Goal: Book appointment/travel/reservation

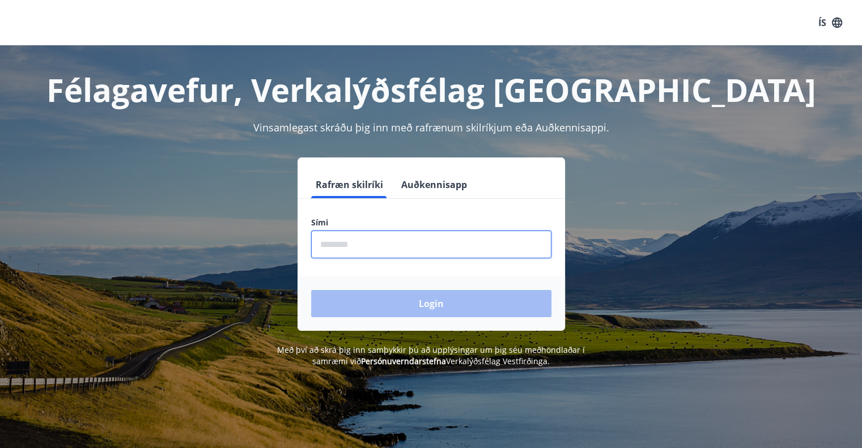
click at [334, 244] on input "phone" at bounding box center [431, 245] width 240 height 28
type input "********"
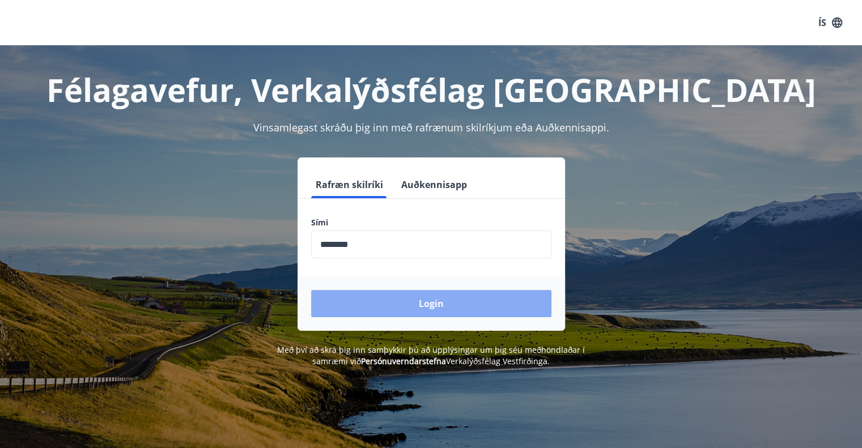
click at [405, 305] on button "Login" at bounding box center [431, 303] width 240 height 27
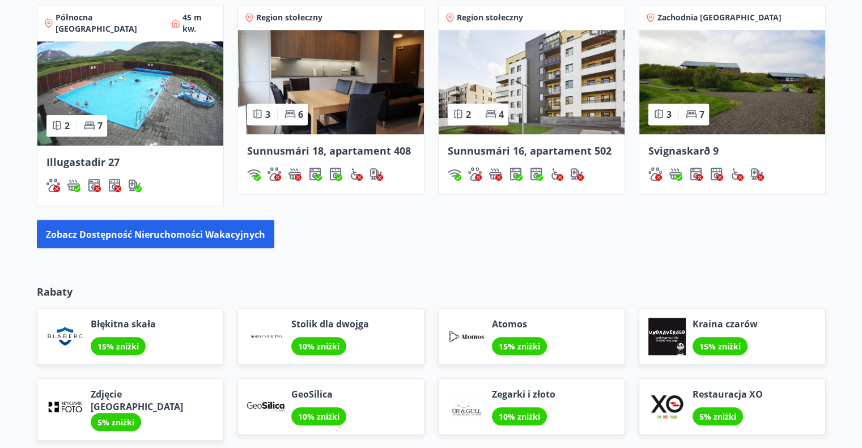
scroll to position [850, 0]
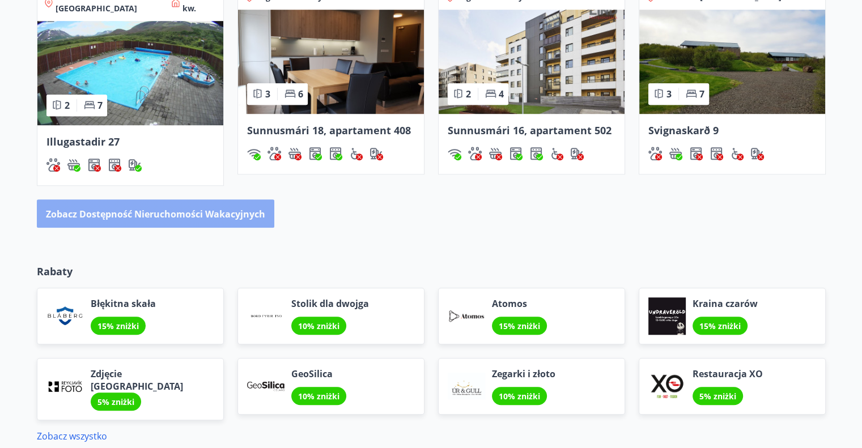
click at [202, 208] on font "Zobacz dostępność nieruchomości wakacyjnych" at bounding box center [155, 214] width 219 height 12
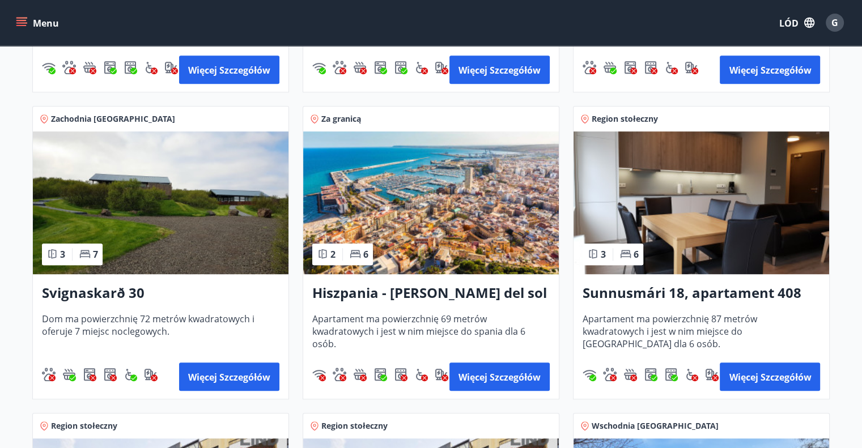
scroll to position [794, 0]
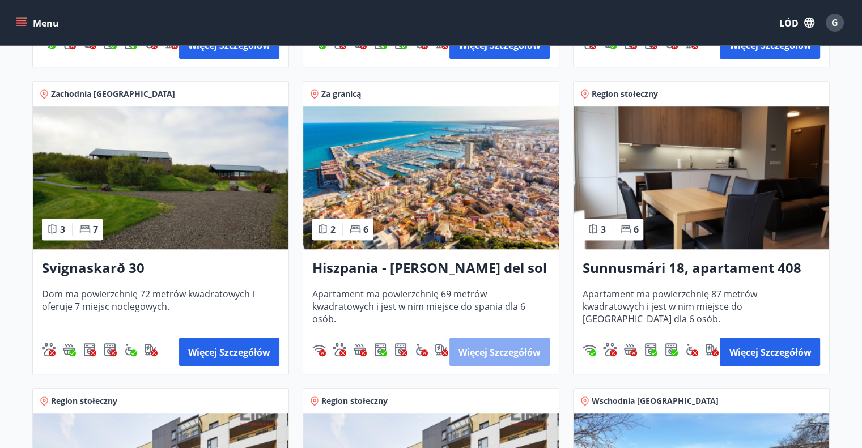
click at [522, 349] on font "Więcej szczegółów" at bounding box center [500, 352] width 82 height 12
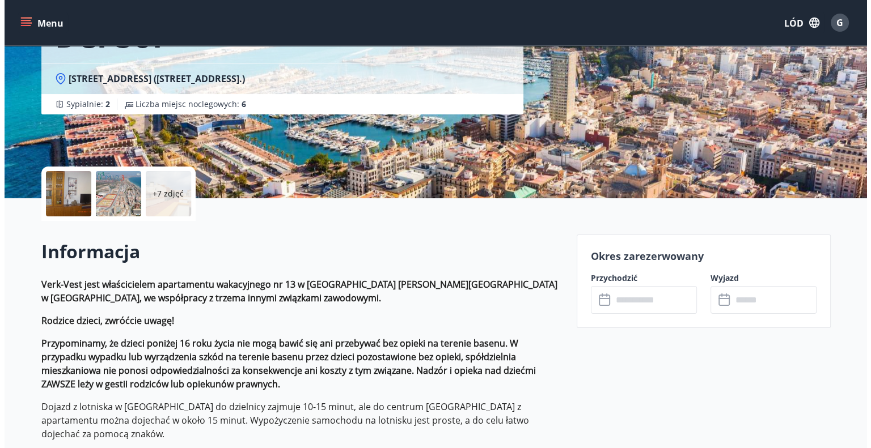
scroll to position [170, 0]
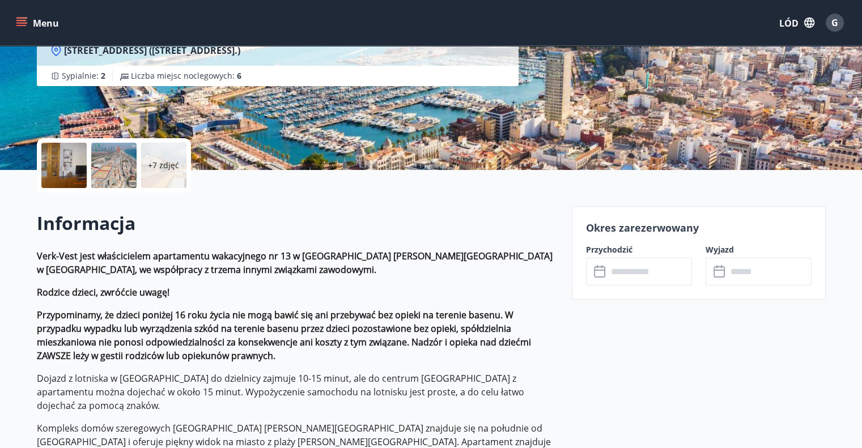
click at [63, 166] on div at bounding box center [63, 165] width 45 height 45
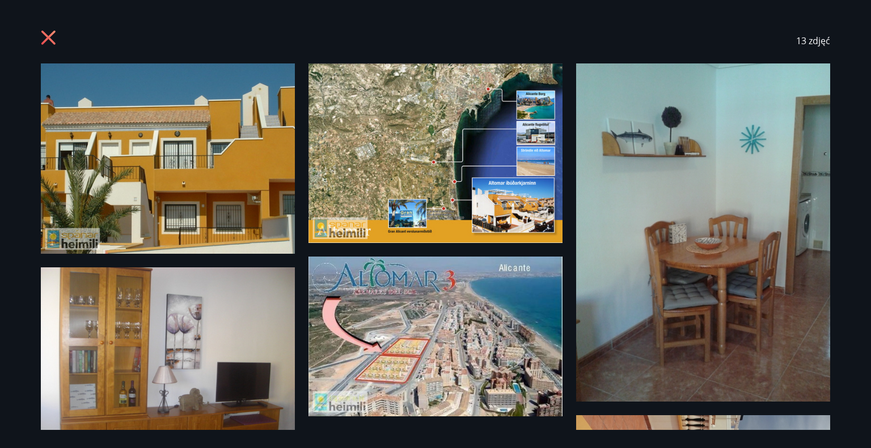
click at [134, 181] on img at bounding box center [168, 158] width 254 height 190
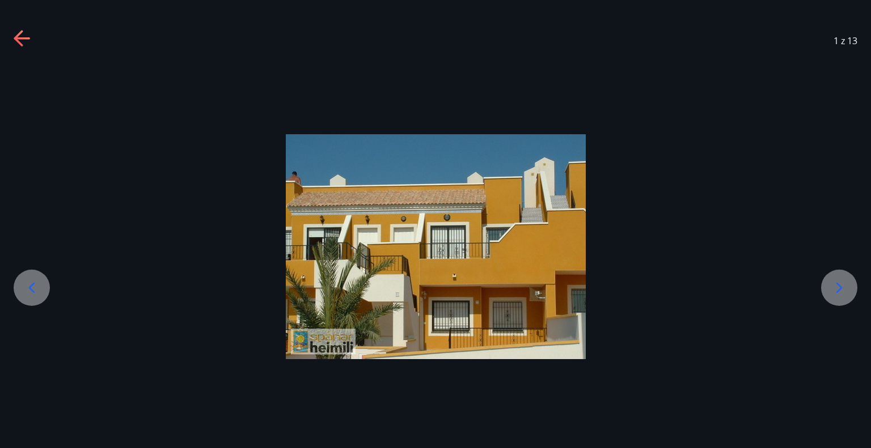
click at [839, 285] on icon at bounding box center [839, 287] width 6 height 11
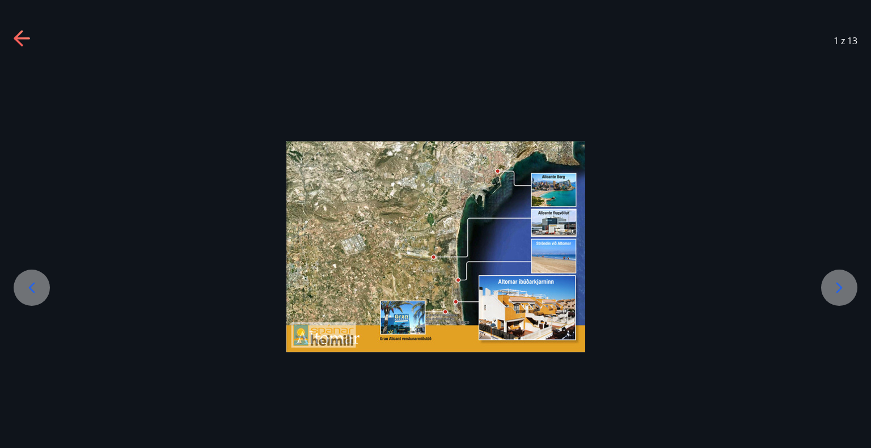
click at [838, 285] on icon at bounding box center [839, 287] width 6 height 11
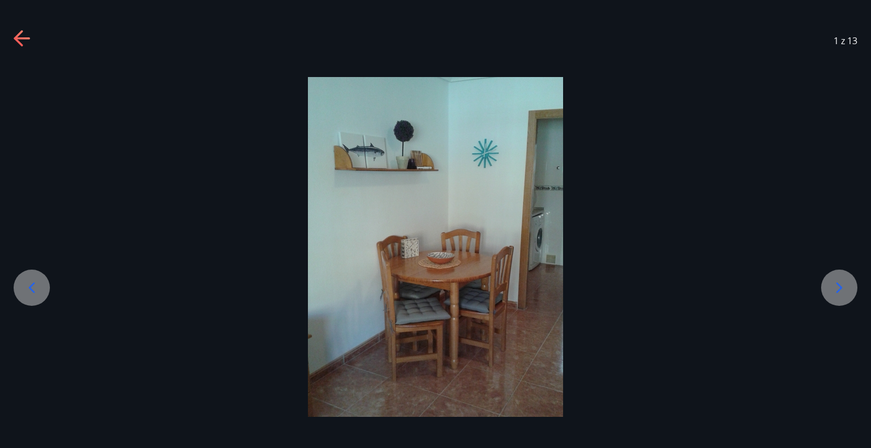
click at [838, 285] on icon at bounding box center [839, 287] width 6 height 11
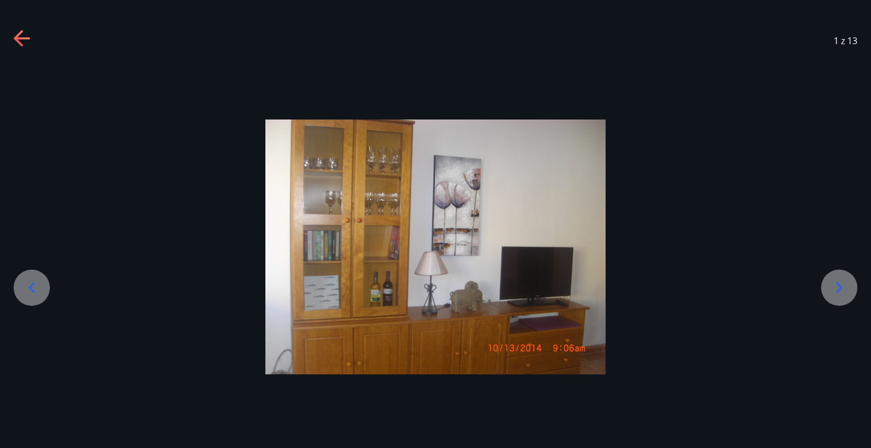
click at [838, 285] on icon at bounding box center [839, 287] width 6 height 11
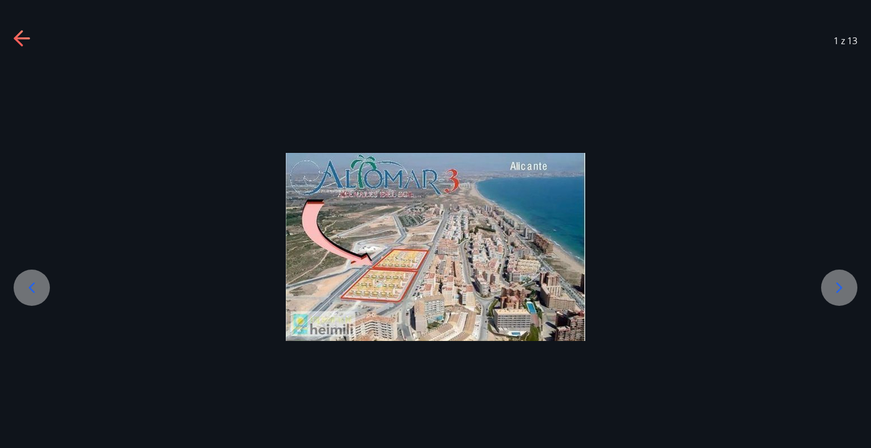
click at [838, 285] on icon at bounding box center [839, 287] width 6 height 11
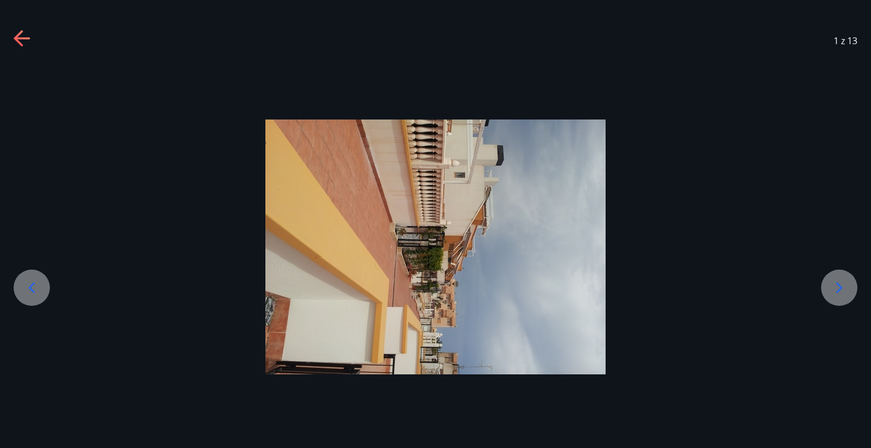
click at [838, 285] on icon at bounding box center [839, 287] width 6 height 11
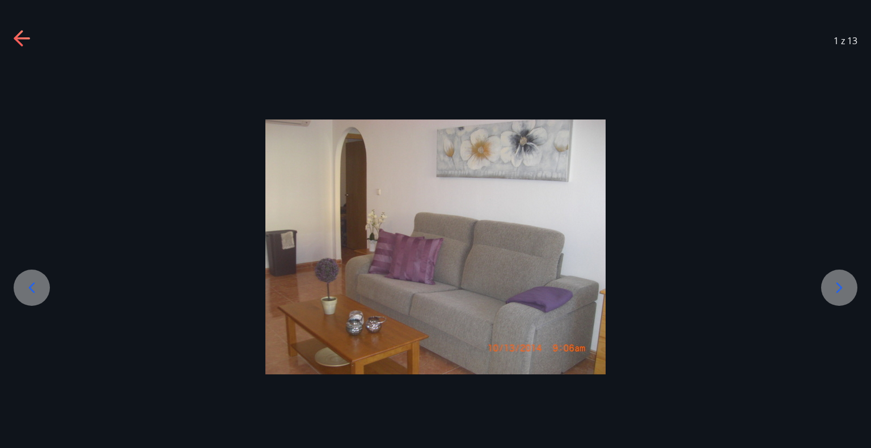
click at [838, 285] on icon at bounding box center [839, 287] width 6 height 11
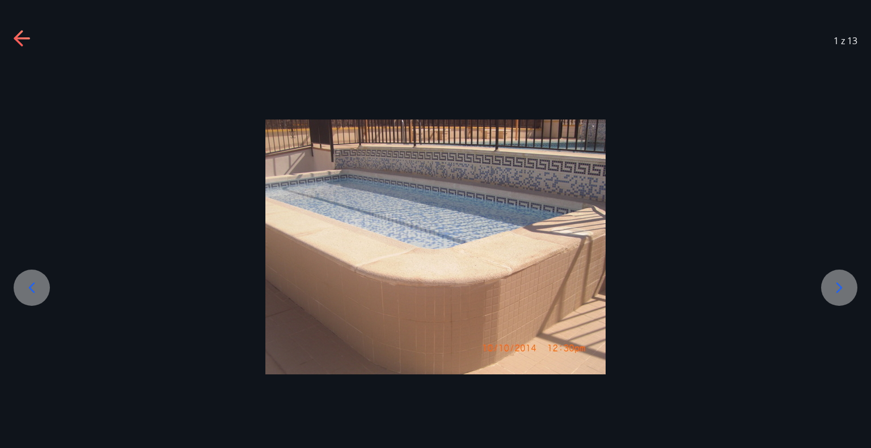
click at [838, 285] on icon at bounding box center [839, 287] width 6 height 11
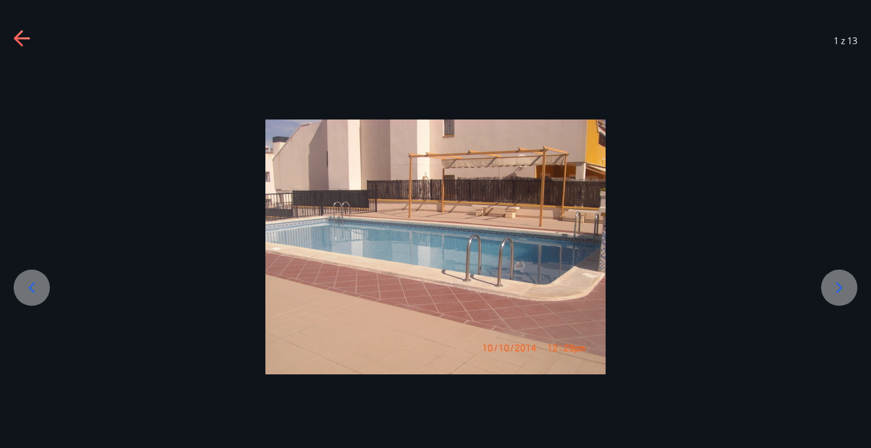
click at [838, 285] on icon at bounding box center [839, 287] width 6 height 11
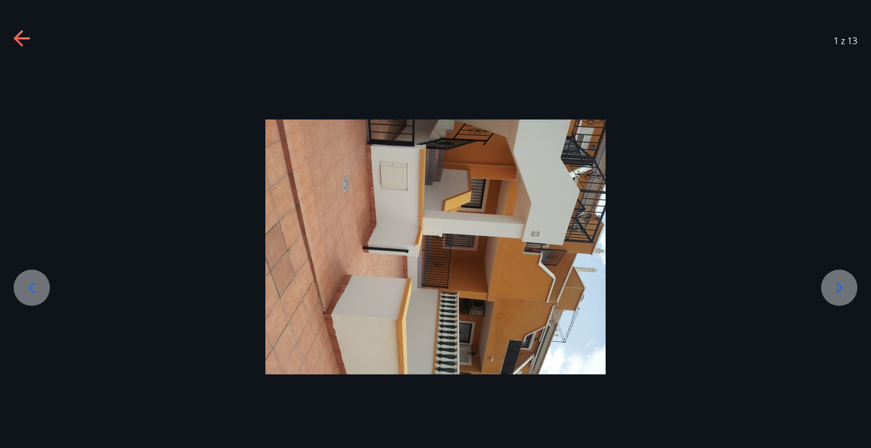
click at [838, 285] on icon at bounding box center [839, 287] width 6 height 11
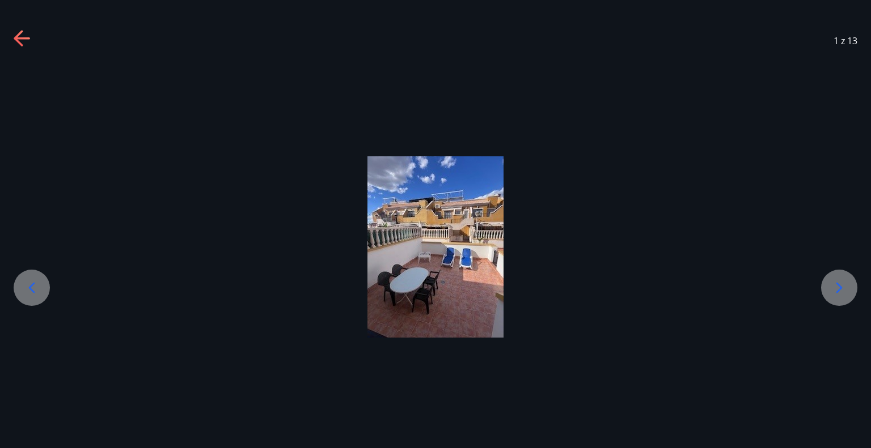
click at [838, 285] on icon at bounding box center [839, 287] width 6 height 11
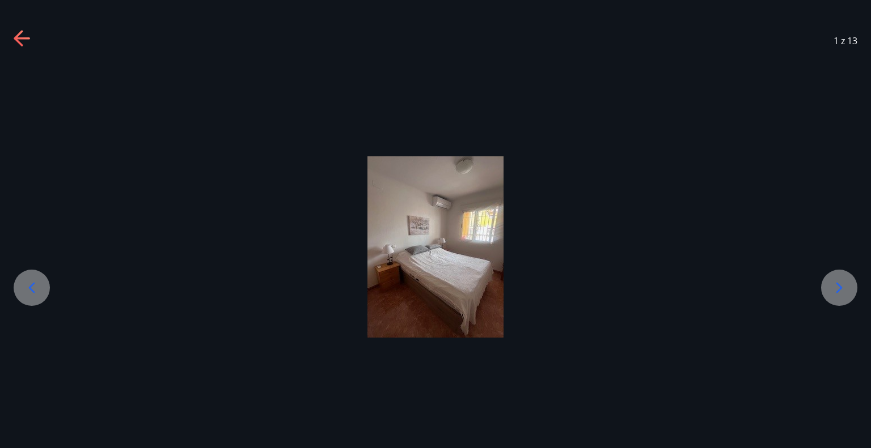
click at [838, 285] on icon at bounding box center [839, 287] width 6 height 11
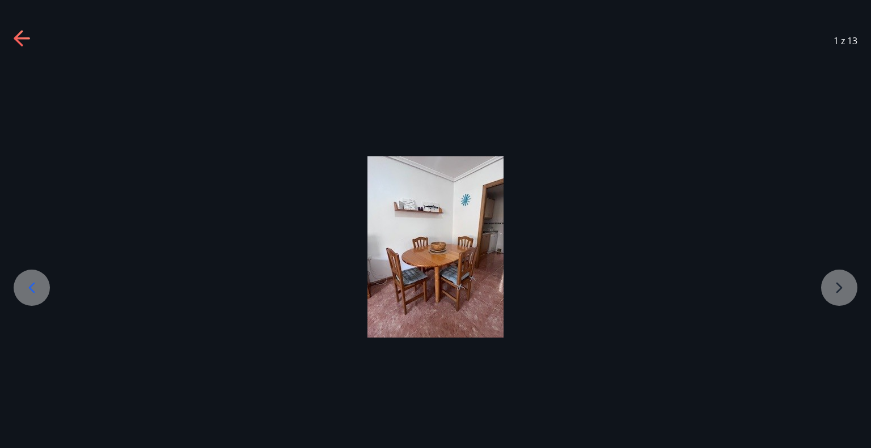
click at [838, 285] on div at bounding box center [435, 246] width 871 height 181
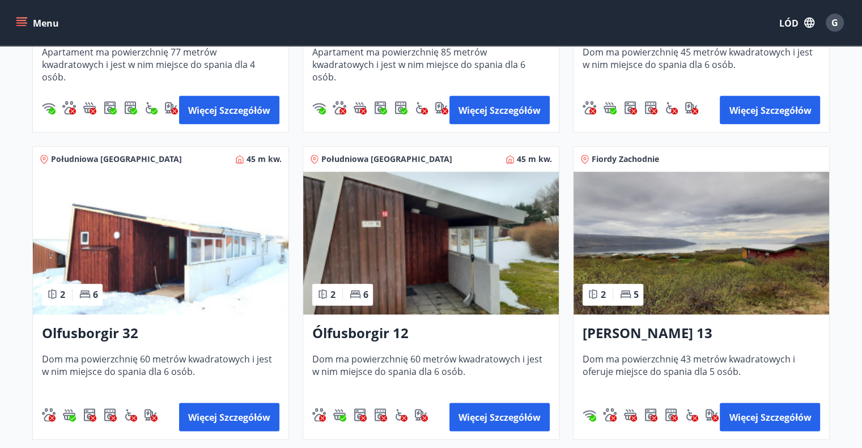
scroll to position [1360, 0]
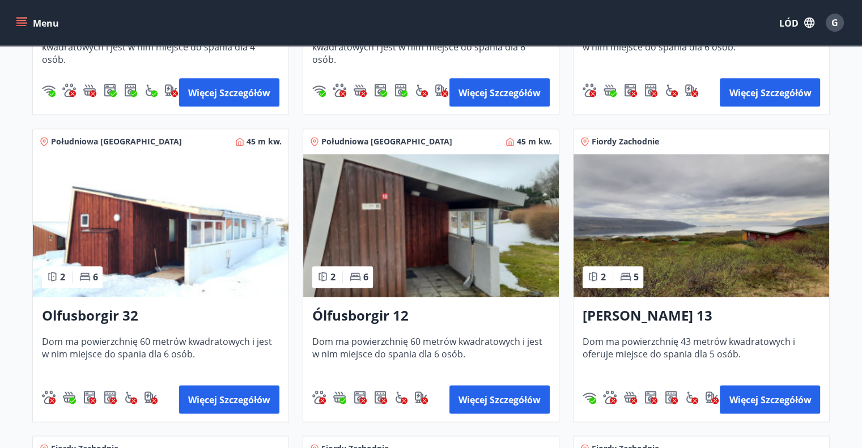
click at [748, 230] on img at bounding box center [702, 225] width 256 height 143
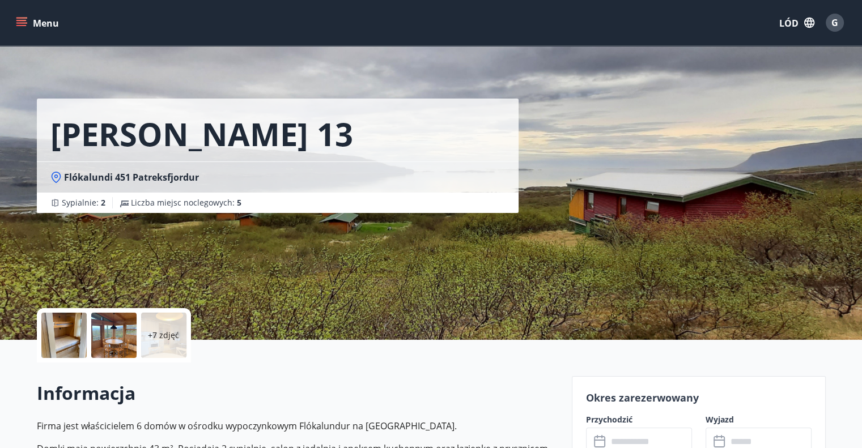
click at [67, 339] on div at bounding box center [63, 335] width 45 height 45
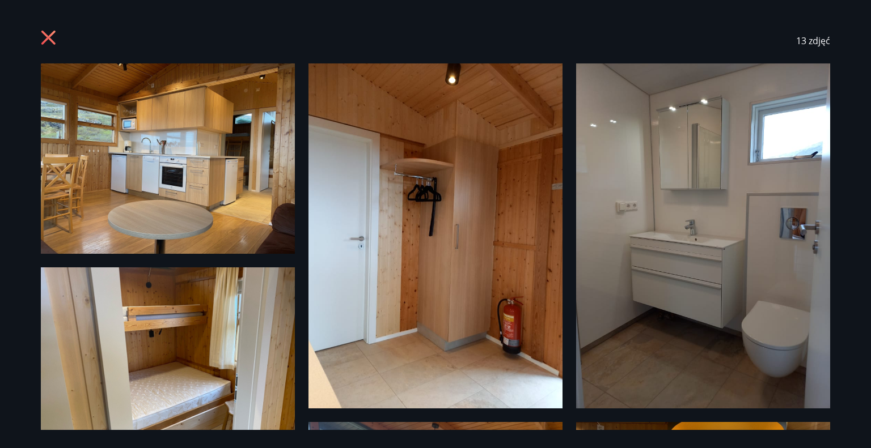
click at [142, 192] on img at bounding box center [168, 158] width 254 height 190
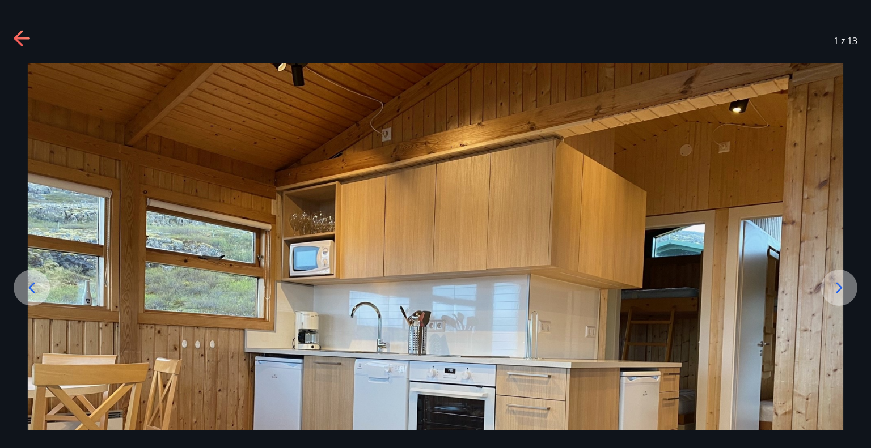
click at [841, 286] on icon at bounding box center [839, 288] width 18 height 18
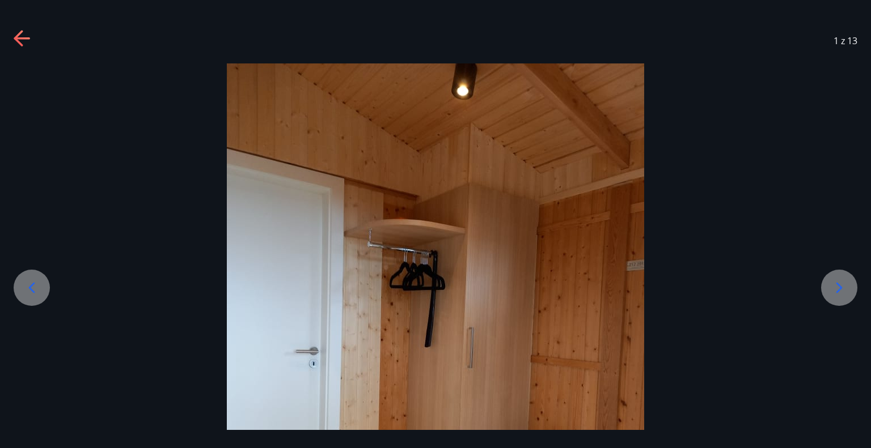
click at [839, 286] on icon at bounding box center [839, 287] width 6 height 11
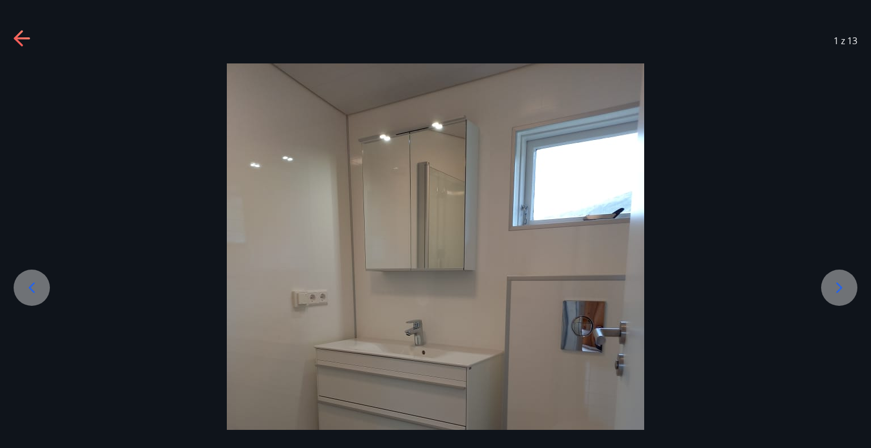
click at [839, 286] on icon at bounding box center [839, 287] width 6 height 11
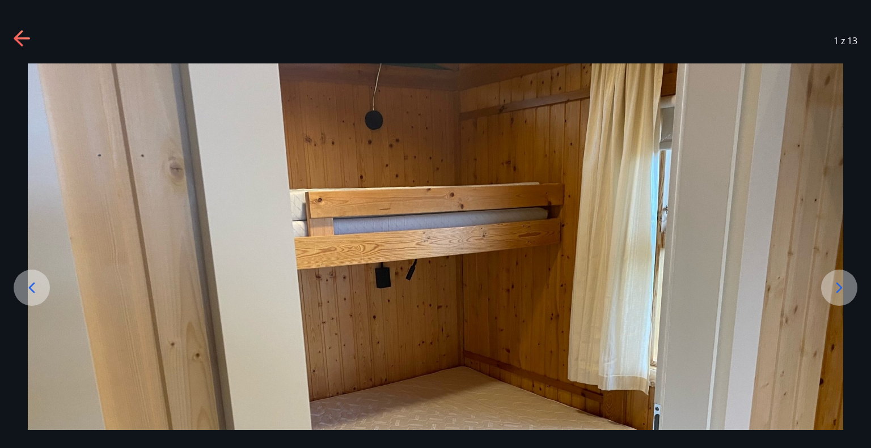
click at [839, 286] on icon at bounding box center [839, 287] width 6 height 11
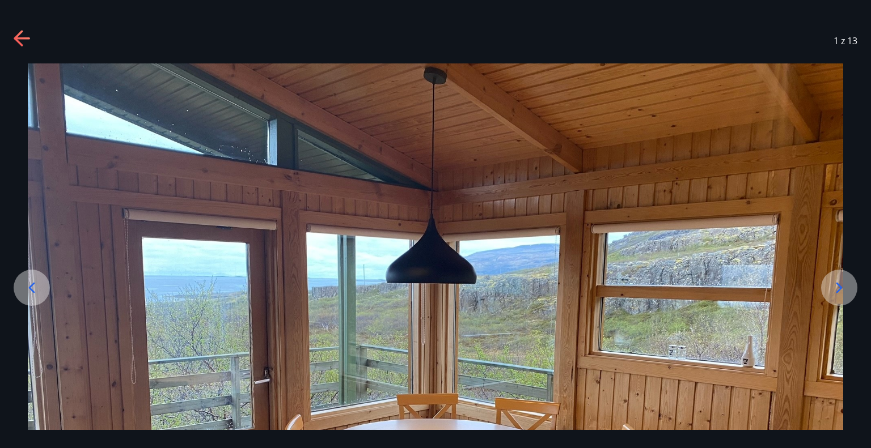
scroll to position [57, 0]
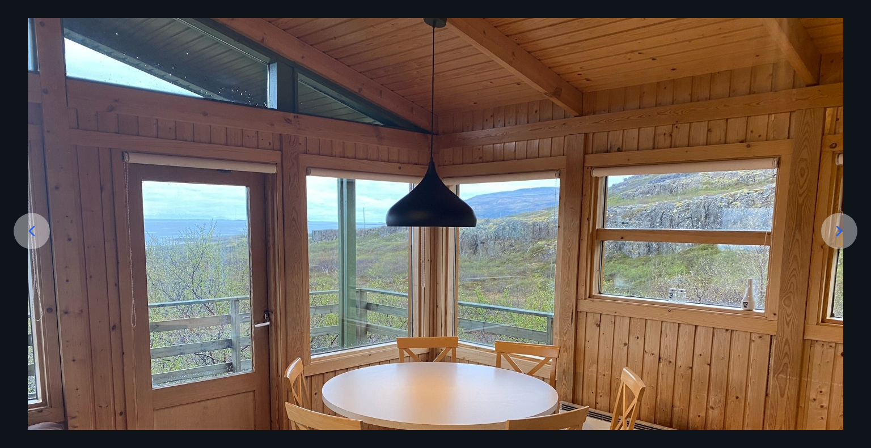
click at [833, 228] on icon at bounding box center [839, 231] width 18 height 18
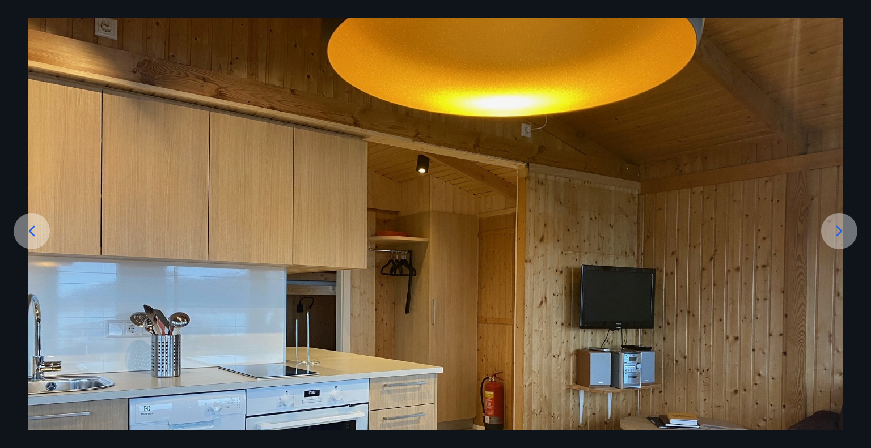
click at [833, 228] on icon at bounding box center [839, 231] width 18 height 18
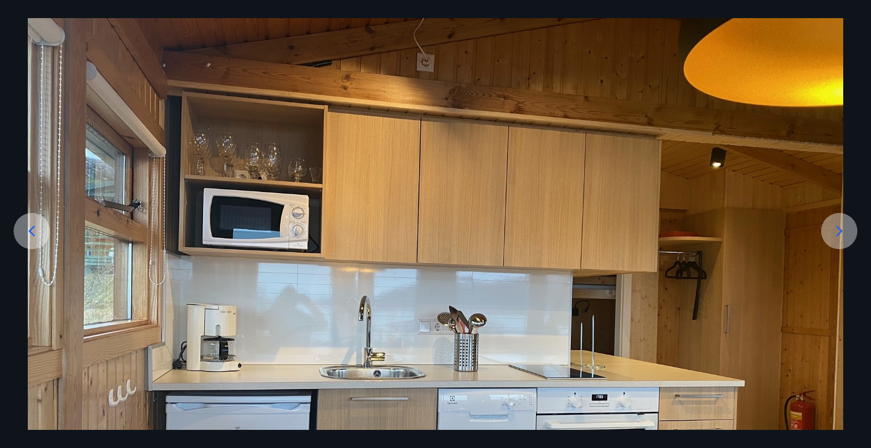
click at [833, 228] on icon at bounding box center [839, 231] width 18 height 18
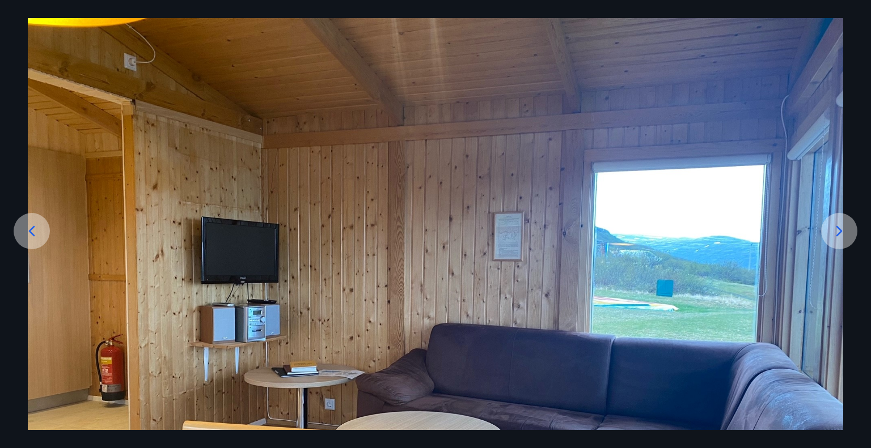
click at [833, 228] on icon at bounding box center [839, 231] width 18 height 18
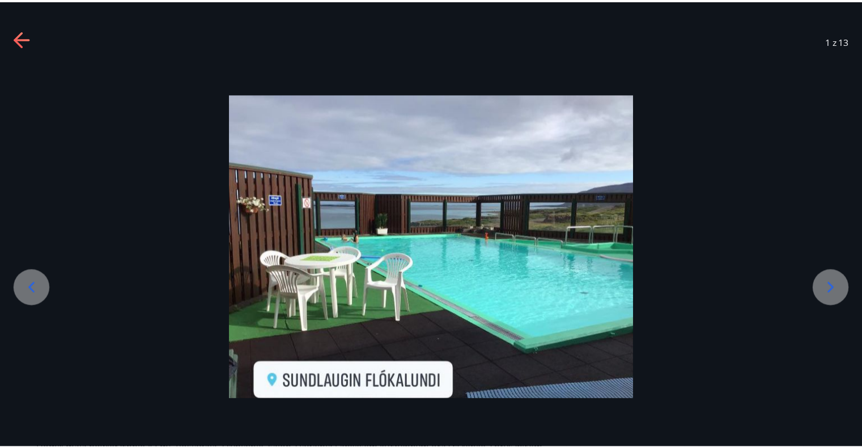
scroll to position [0, 0]
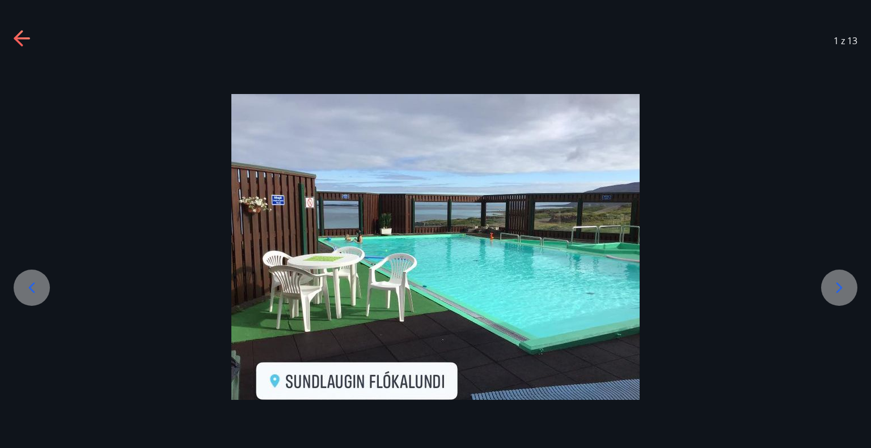
click at [833, 228] on div at bounding box center [435, 247] width 871 height 306
click at [837, 285] on icon at bounding box center [839, 288] width 18 height 18
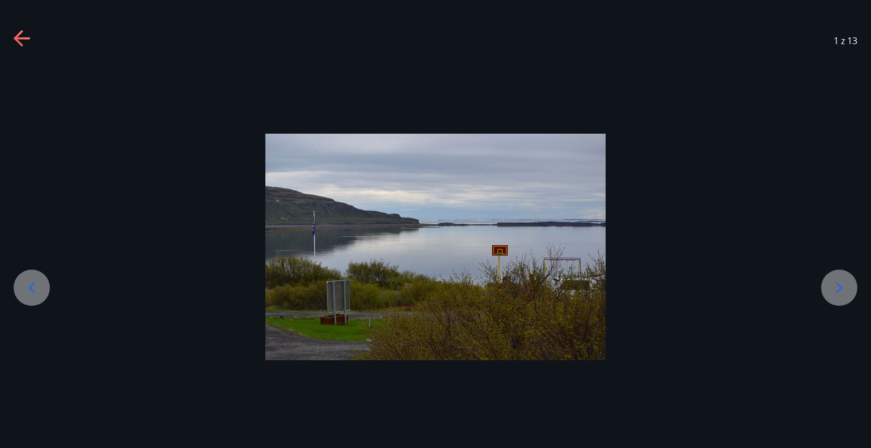
click at [837, 285] on icon at bounding box center [839, 288] width 18 height 18
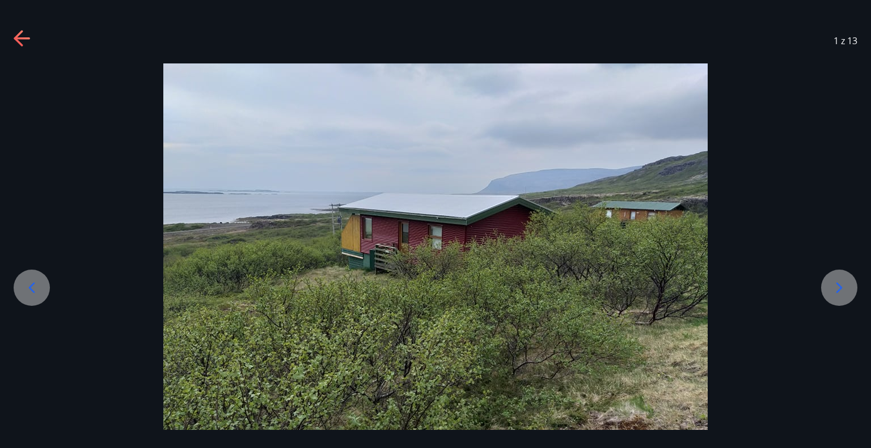
click at [837, 285] on icon at bounding box center [839, 288] width 18 height 18
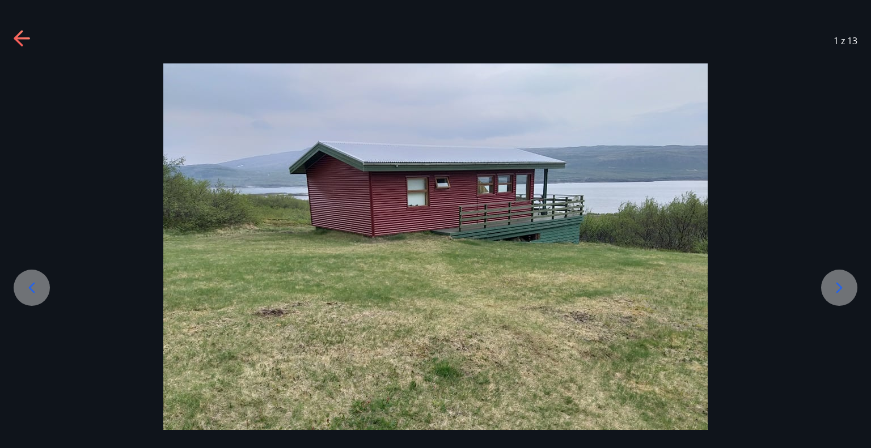
click at [837, 285] on icon at bounding box center [839, 288] width 18 height 18
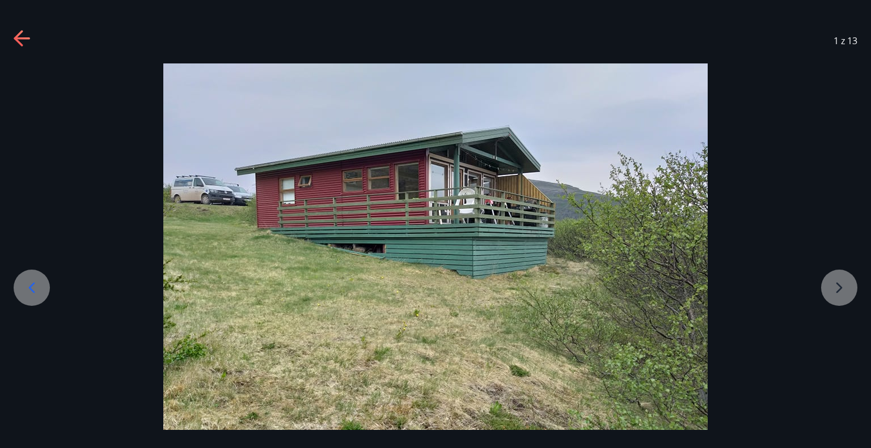
click at [837, 285] on div at bounding box center [435, 267] width 871 height 408
click at [16, 35] on icon at bounding box center [23, 39] width 18 height 18
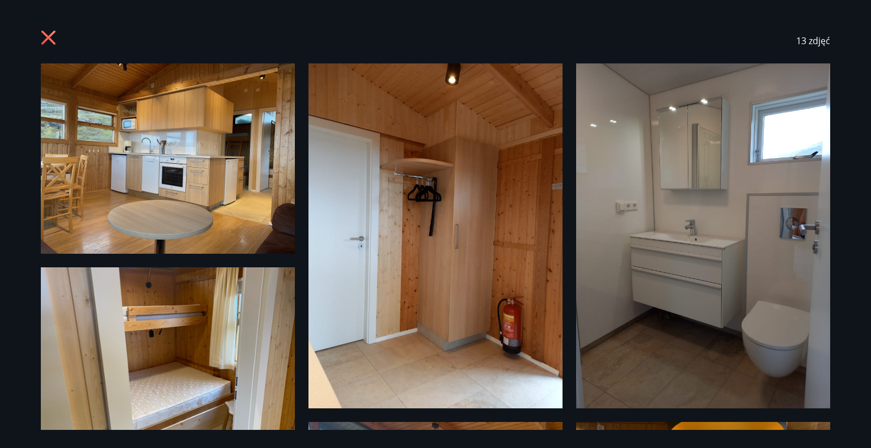
click at [46, 40] on icon at bounding box center [48, 38] width 14 height 14
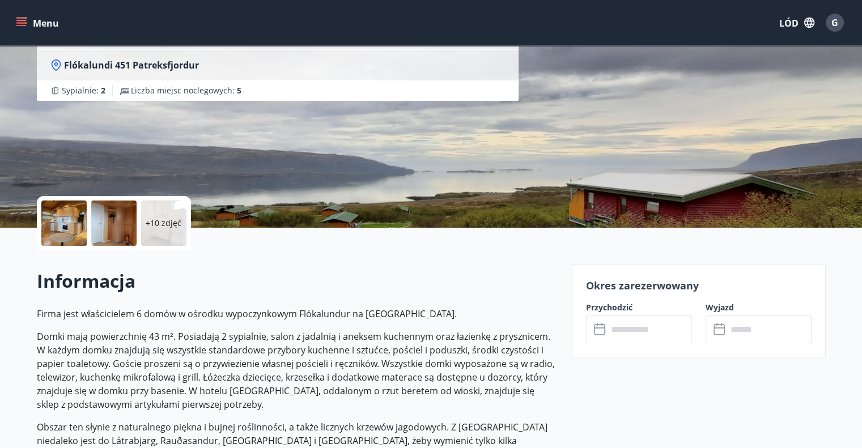
scroll to position [170, 0]
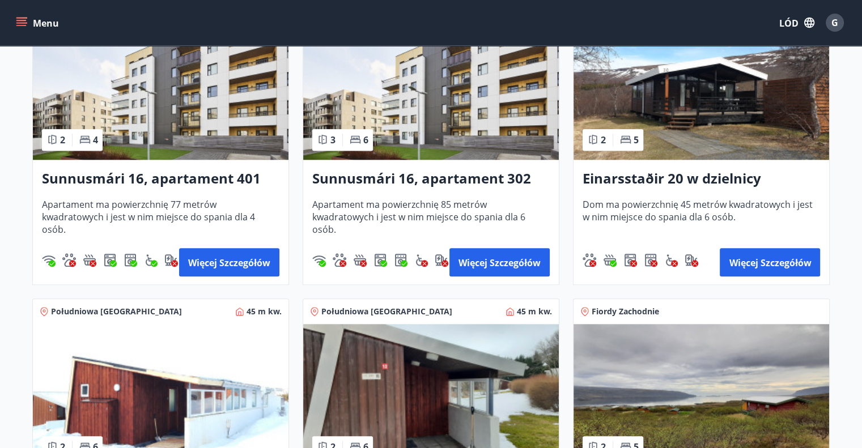
scroll to position [1134, 0]
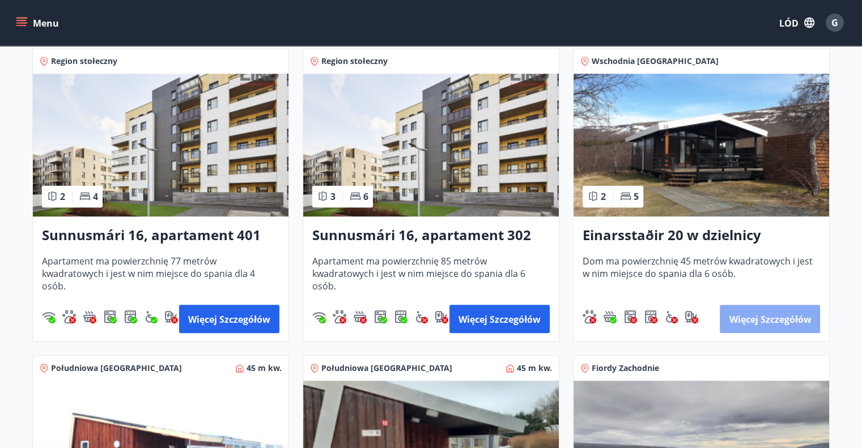
click at [782, 324] on font "Więcej szczegółów" at bounding box center [770, 319] width 82 height 12
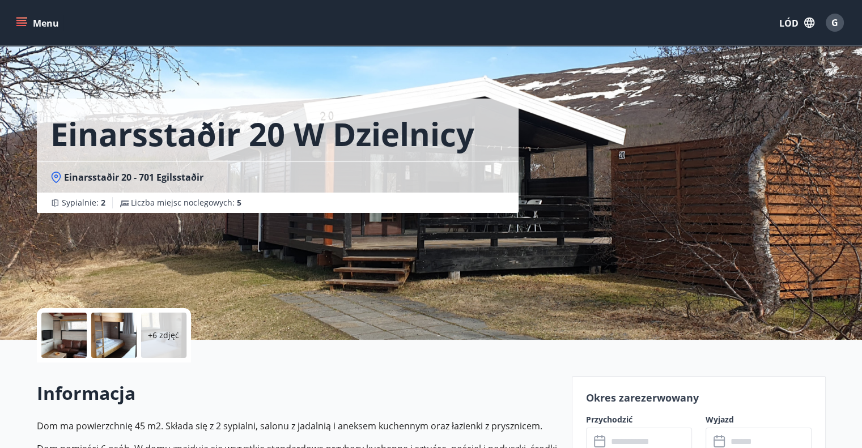
click at [65, 334] on div at bounding box center [63, 335] width 45 height 45
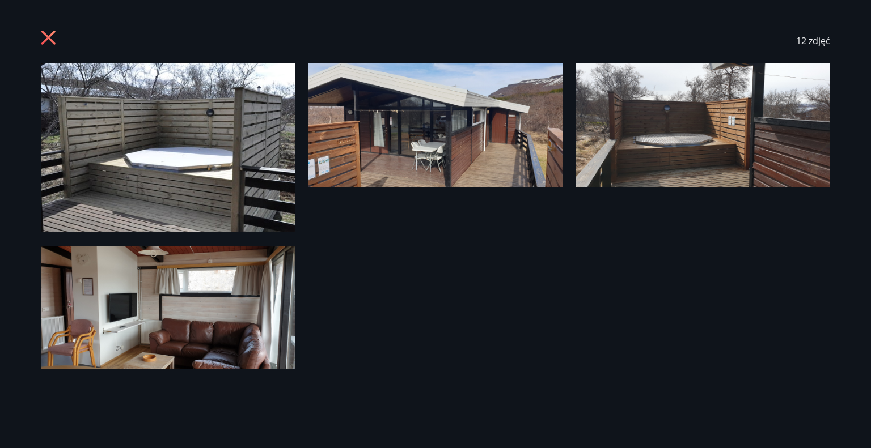
click at [389, 143] on img at bounding box center [435, 125] width 254 height 124
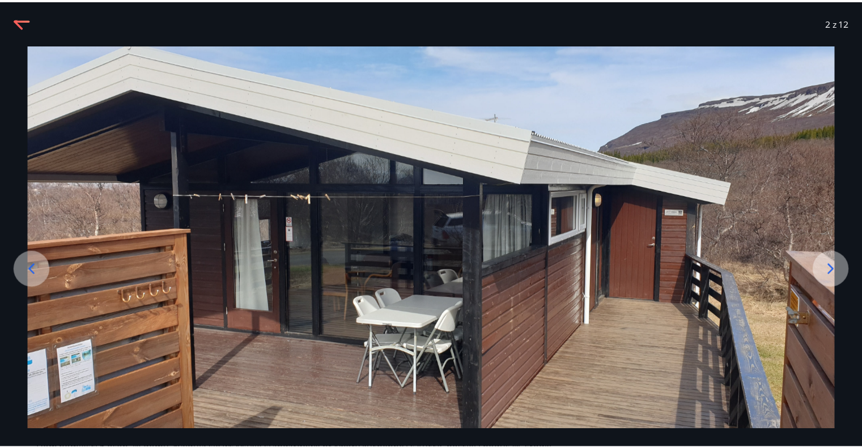
scroll to position [29, 0]
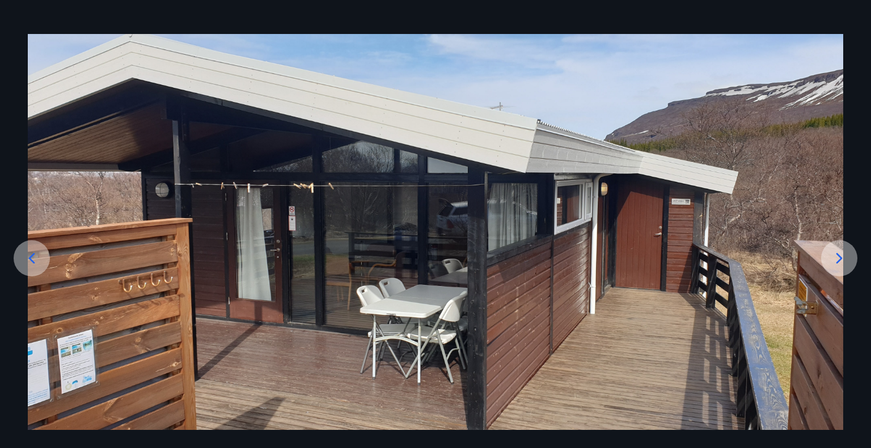
click at [843, 261] on icon at bounding box center [839, 258] width 18 height 18
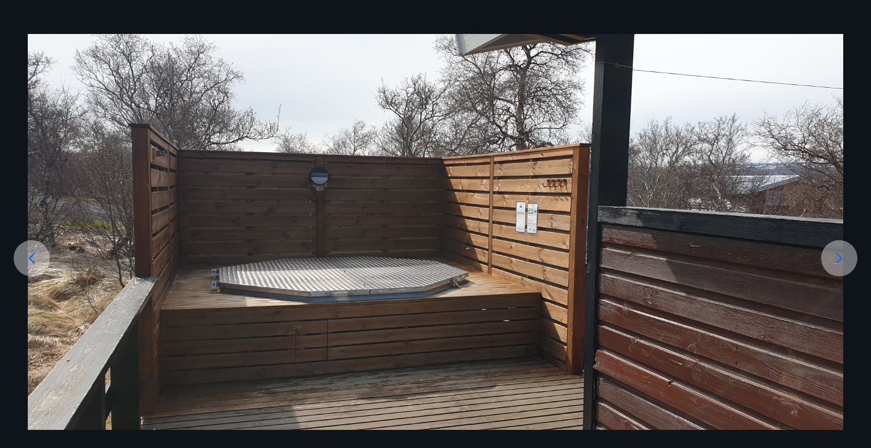
click at [843, 260] on icon at bounding box center [839, 258] width 18 height 18
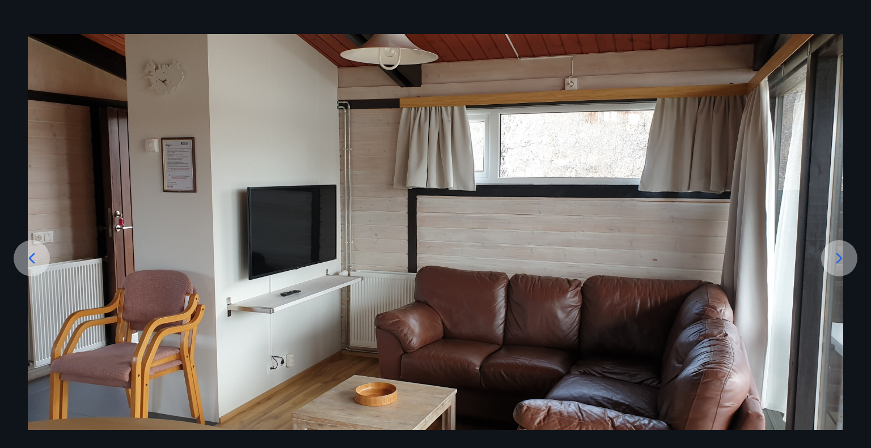
click at [843, 260] on icon at bounding box center [839, 258] width 18 height 18
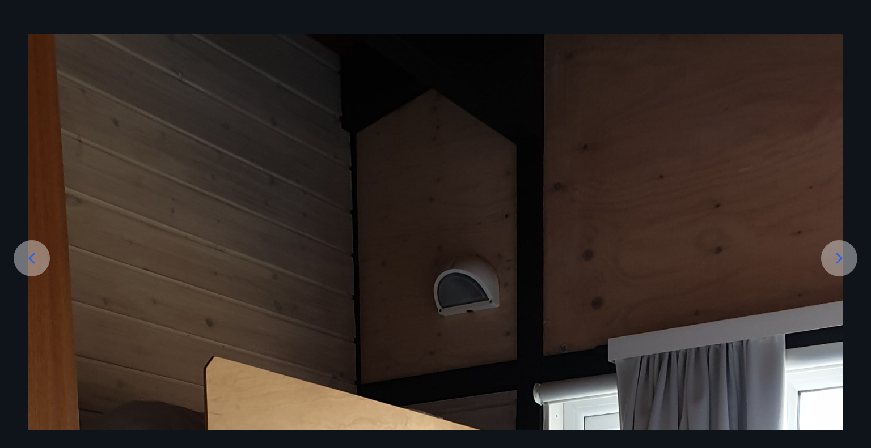
click at [843, 260] on icon at bounding box center [839, 258] width 18 height 18
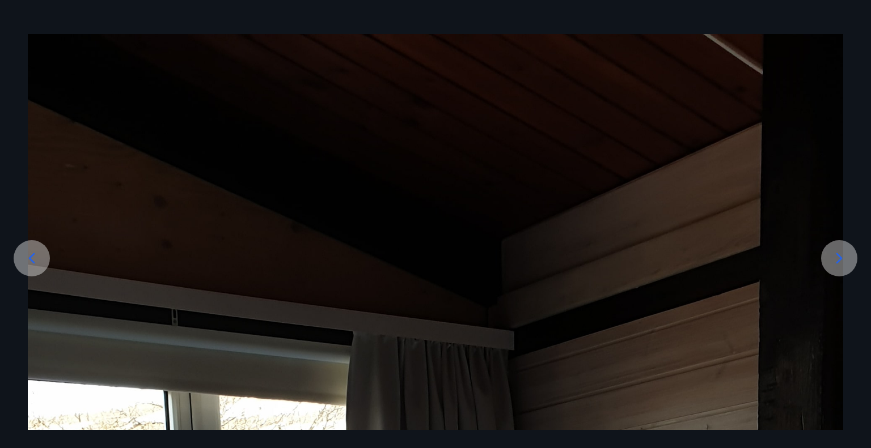
click at [843, 260] on icon at bounding box center [839, 258] width 18 height 18
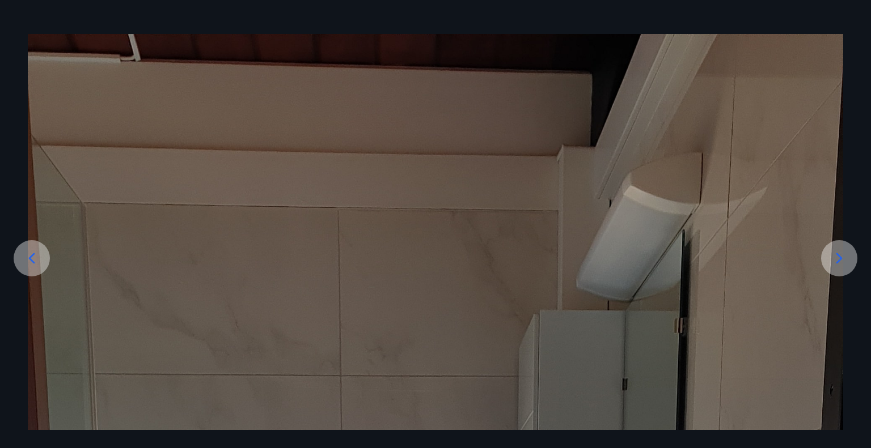
click at [843, 260] on icon at bounding box center [839, 258] width 18 height 18
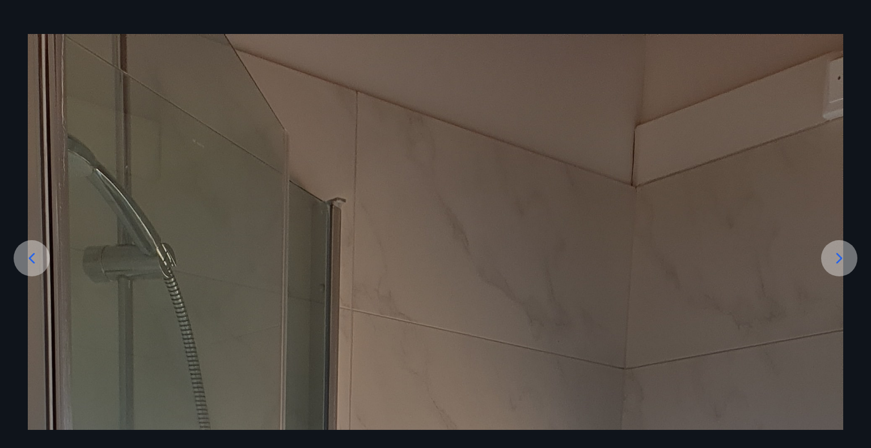
click at [843, 260] on icon at bounding box center [839, 258] width 18 height 18
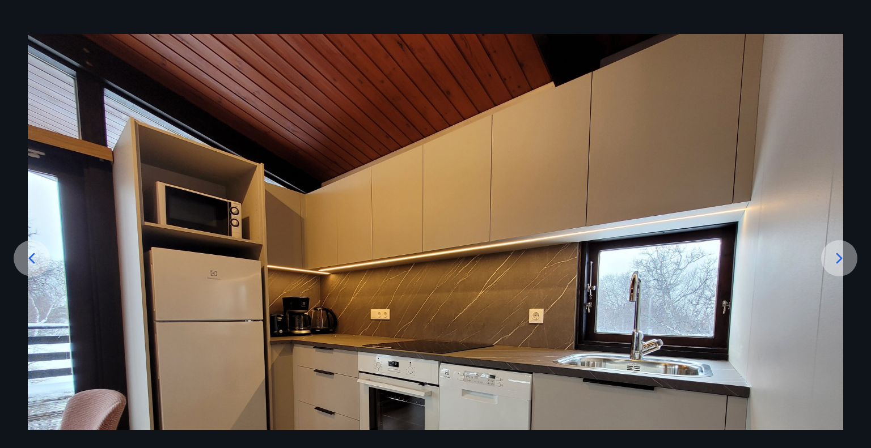
click at [843, 260] on icon at bounding box center [839, 258] width 18 height 18
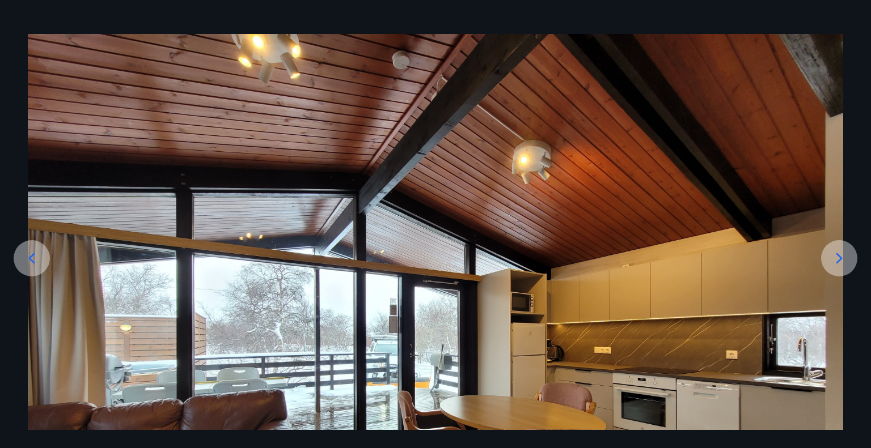
click at [843, 260] on icon at bounding box center [839, 258] width 18 height 18
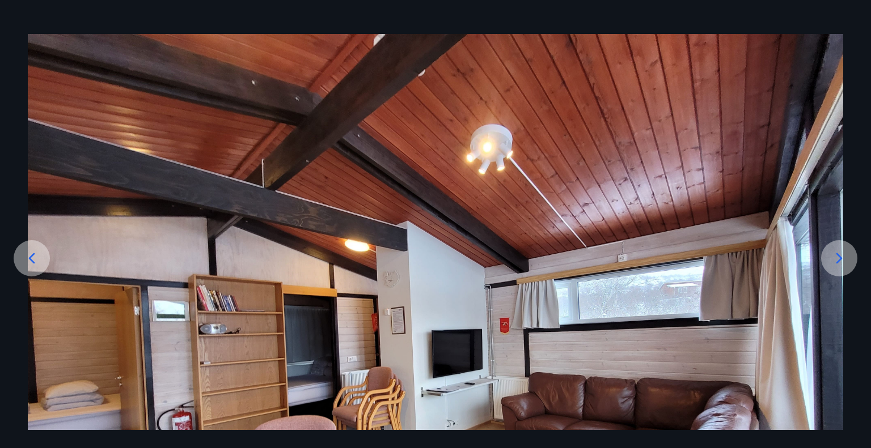
click at [843, 260] on icon at bounding box center [839, 258] width 18 height 18
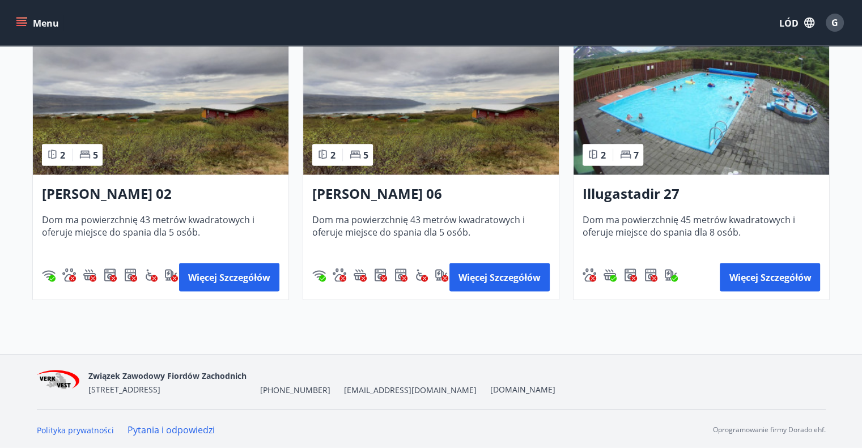
scroll to position [2041, 0]
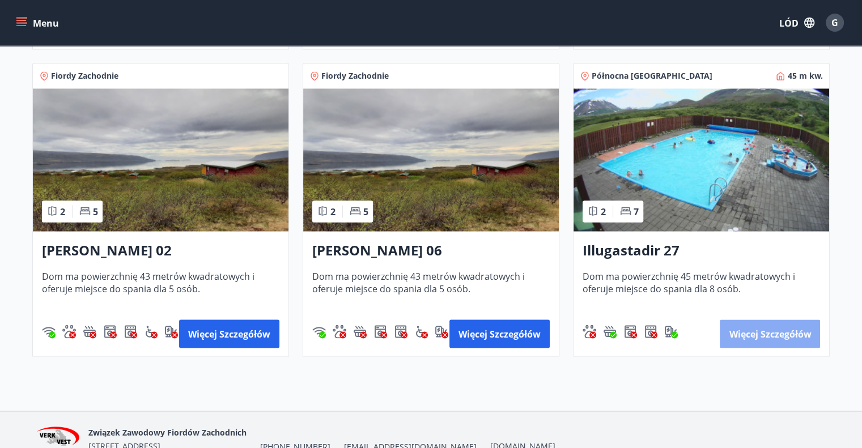
click at [776, 333] on font "Więcej szczegółów" at bounding box center [770, 334] width 82 height 12
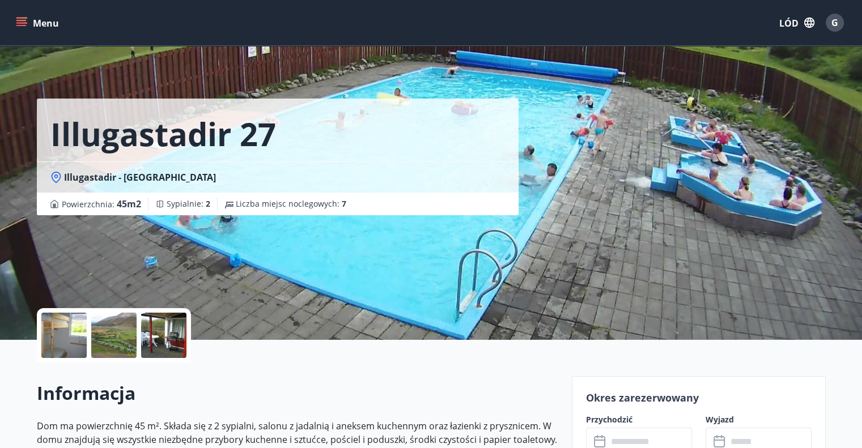
click at [69, 337] on div at bounding box center [63, 335] width 45 height 45
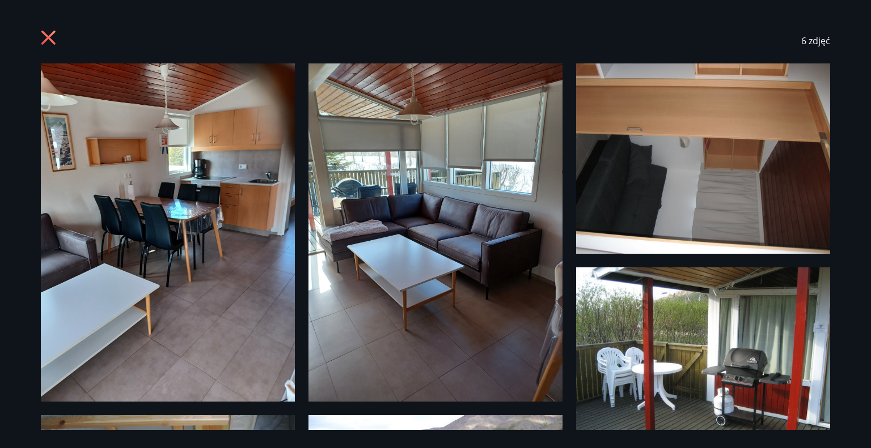
click at [220, 151] on img at bounding box center [168, 232] width 254 height 338
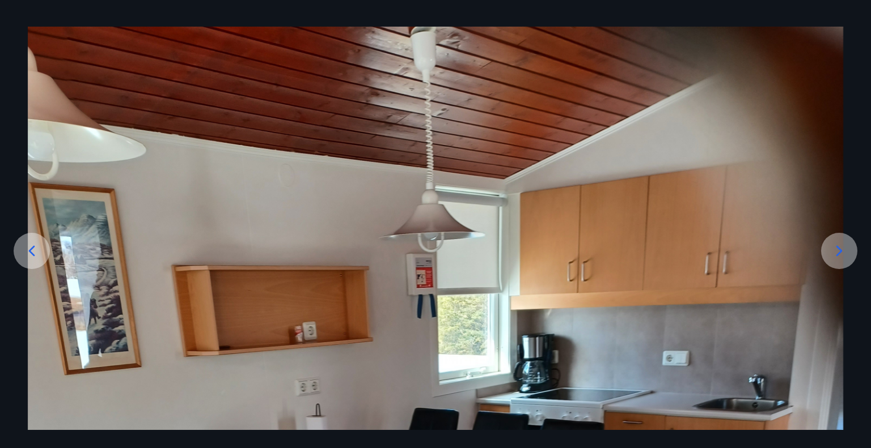
scroll to position [57, 0]
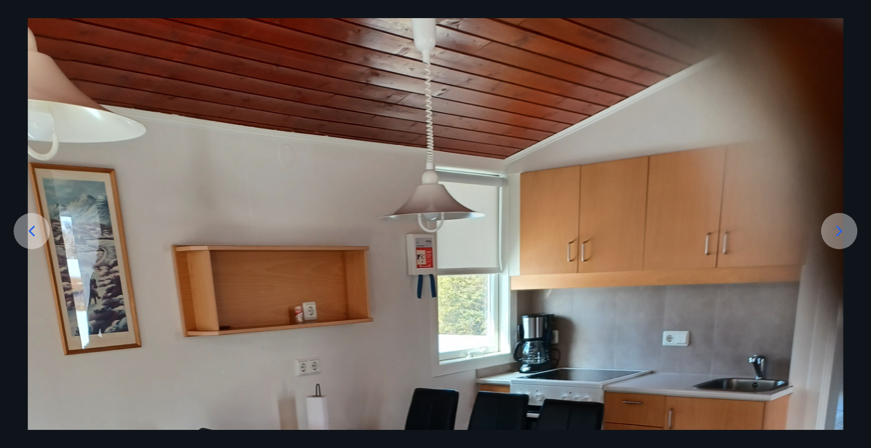
click at [842, 233] on icon at bounding box center [839, 231] width 18 height 18
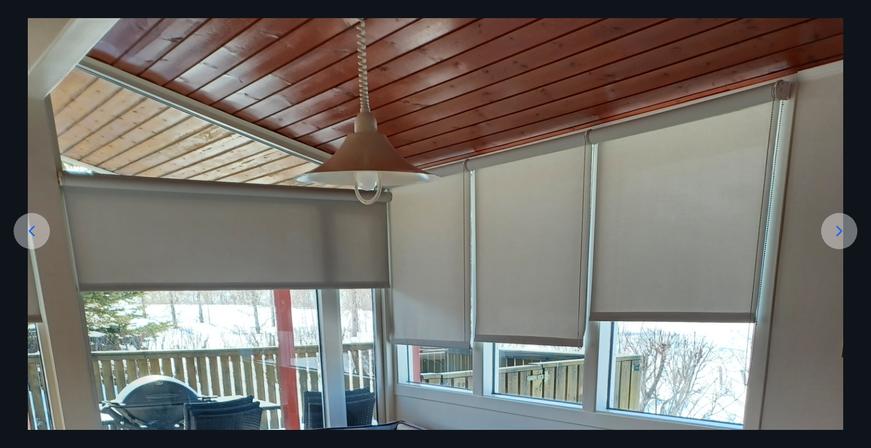
click at [842, 233] on icon at bounding box center [839, 231] width 18 height 18
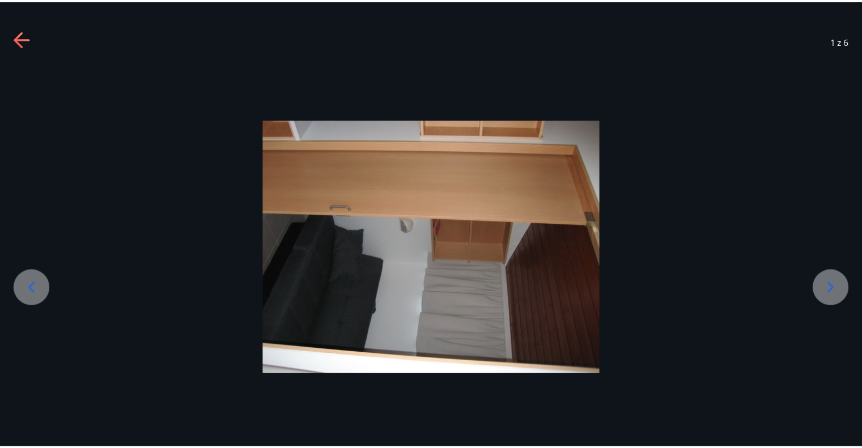
scroll to position [0, 0]
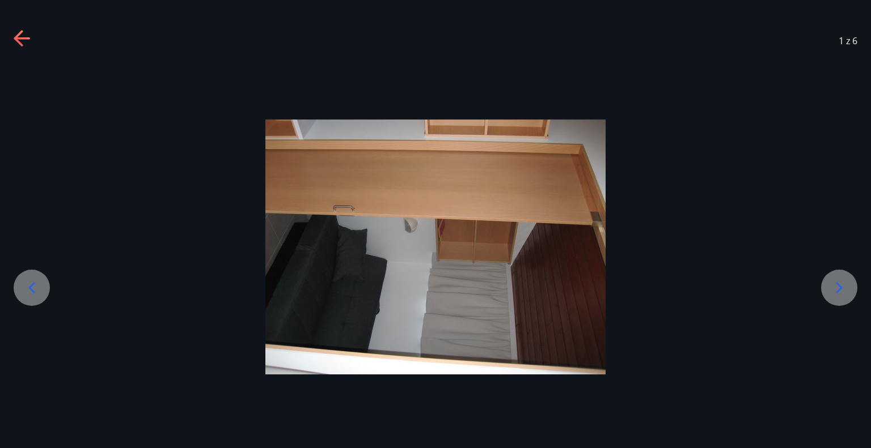
click at [845, 290] on icon at bounding box center [839, 288] width 18 height 18
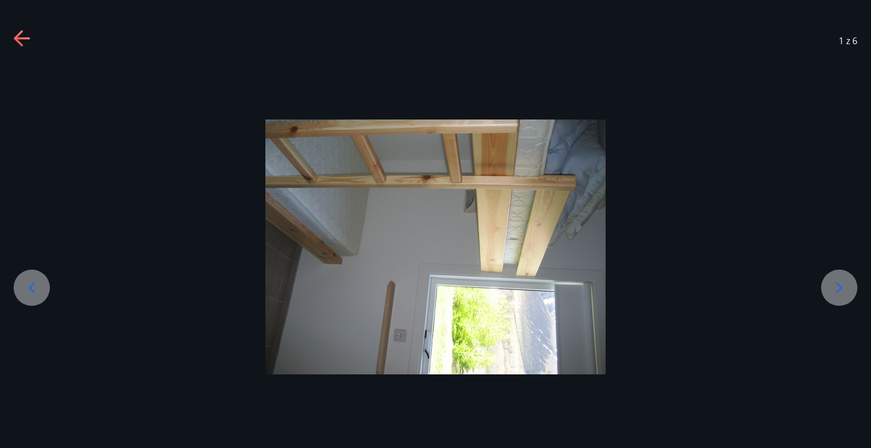
click at [845, 290] on icon at bounding box center [839, 288] width 18 height 18
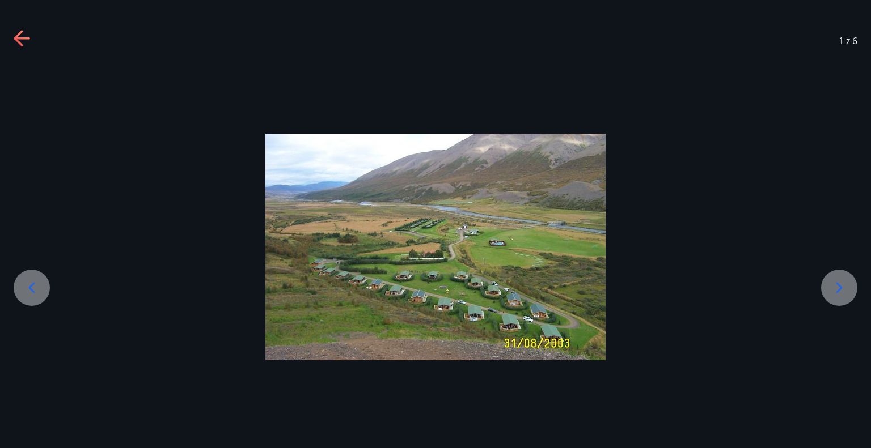
click at [845, 290] on icon at bounding box center [839, 288] width 18 height 18
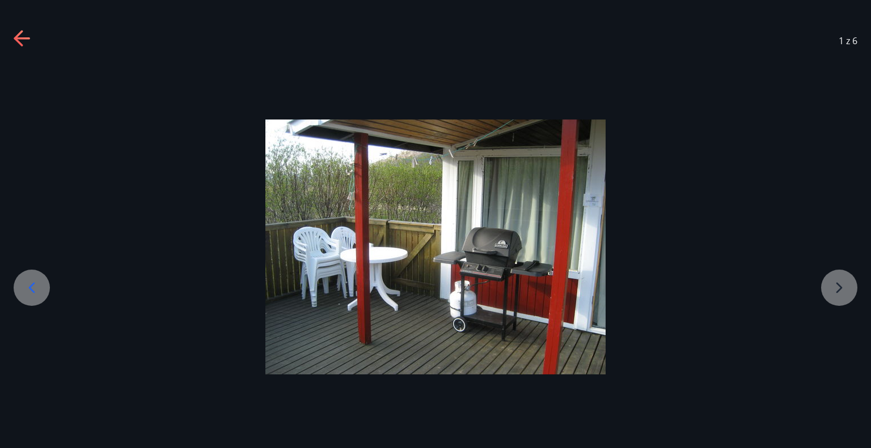
click at [845, 290] on div at bounding box center [435, 247] width 871 height 255
click at [30, 41] on icon at bounding box center [23, 39] width 18 height 18
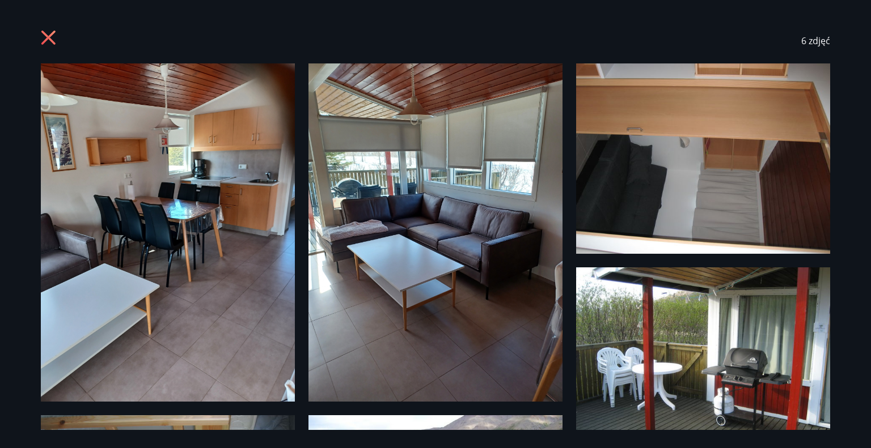
click at [50, 40] on icon at bounding box center [48, 38] width 14 height 14
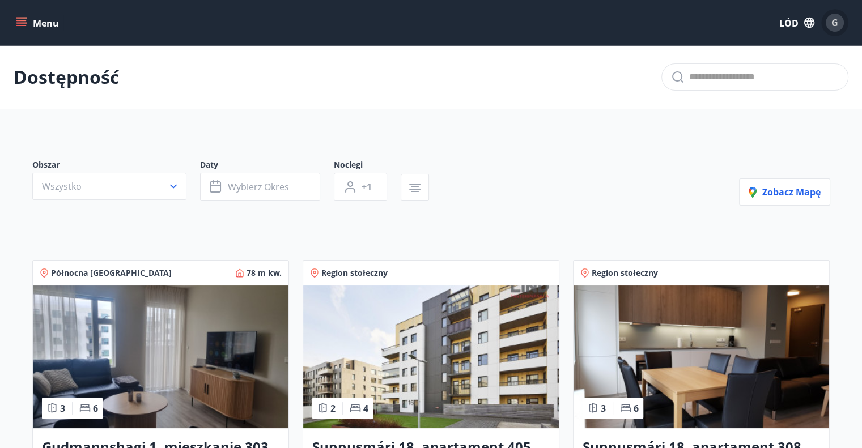
click at [839, 22] on div "G" at bounding box center [835, 23] width 18 height 18
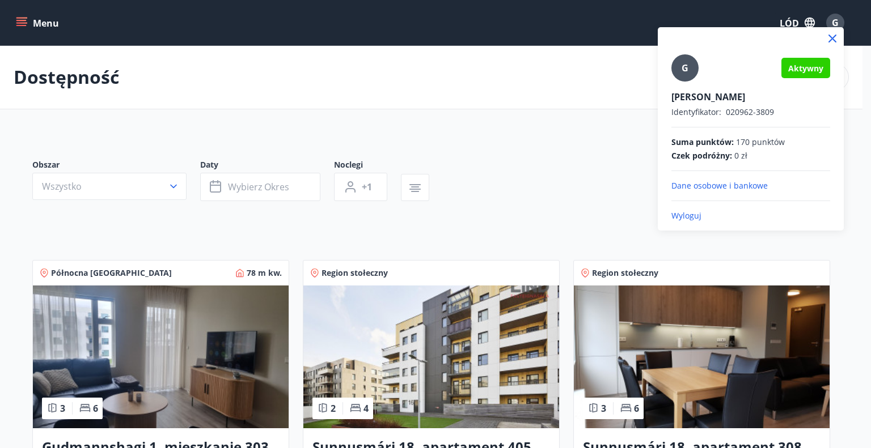
click at [693, 216] on font "Wyloguj" at bounding box center [686, 215] width 30 height 11
